Goal: Information Seeking & Learning: Learn about a topic

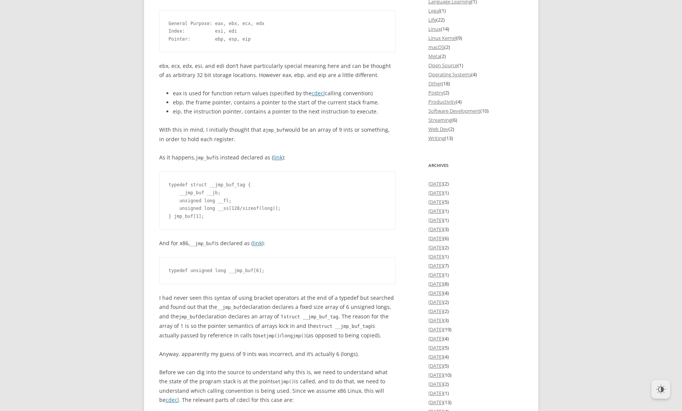
scroll to position [912, 0]
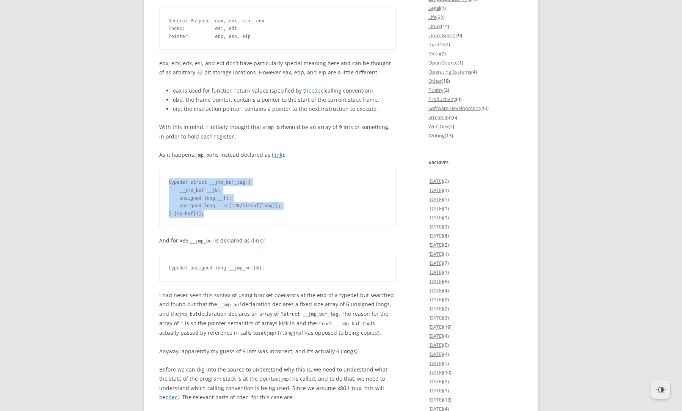
drag, startPoint x: 215, startPoint y: 209, endPoint x: 167, endPoint y: 173, distance: 60.2
click at [167, 173] on pre "typedef struct __jmp_buf_tag { __jmp_buf __jb; unsigned long __fl; unsigned lon…" at bounding box center [277, 198] width 237 height 58
click at [264, 178] on pre "typedef struct __jmp_buf_tag { __jmp_buf __jb; unsigned long __fl; unsigned lon…" at bounding box center [277, 198] width 237 height 58
drag, startPoint x: 275, startPoint y: 147, endPoint x: 218, endPoint y: 217, distance: 90.9
drag, startPoint x: 287, startPoint y: 193, endPoint x: 181, endPoint y: 200, distance: 106.4
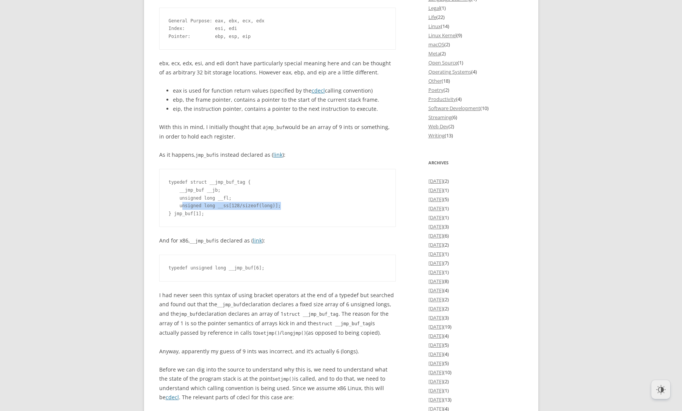
click at [181, 200] on pre "typedef struct __jmp_buf_tag { __jmp_buf __jb; unsigned long __fl; unsigned lon…" at bounding box center [277, 198] width 237 height 58
drag, startPoint x: 181, startPoint y: 200, endPoint x: 280, endPoint y: 197, distance: 99.4
click at [278, 197] on pre "typedef struct __jmp_buf_tag { __jmp_buf __jb; unsigned long __fl; unsigned lon…" at bounding box center [277, 198] width 237 height 58
drag, startPoint x: 204, startPoint y: 180, endPoint x: 178, endPoint y: 183, distance: 26.3
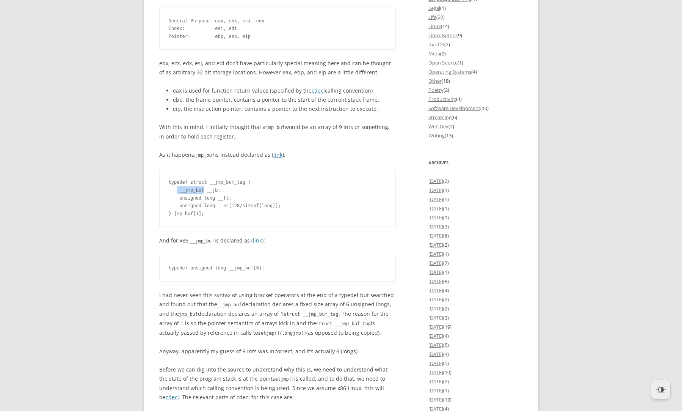
click at [178, 183] on pre "typedef struct __jmp_buf_tag { __jmp_buf __jb; unsigned long __fl; unsigned lon…" at bounding box center [277, 198] width 237 height 58
